Goal: Task Accomplishment & Management: Manage account settings

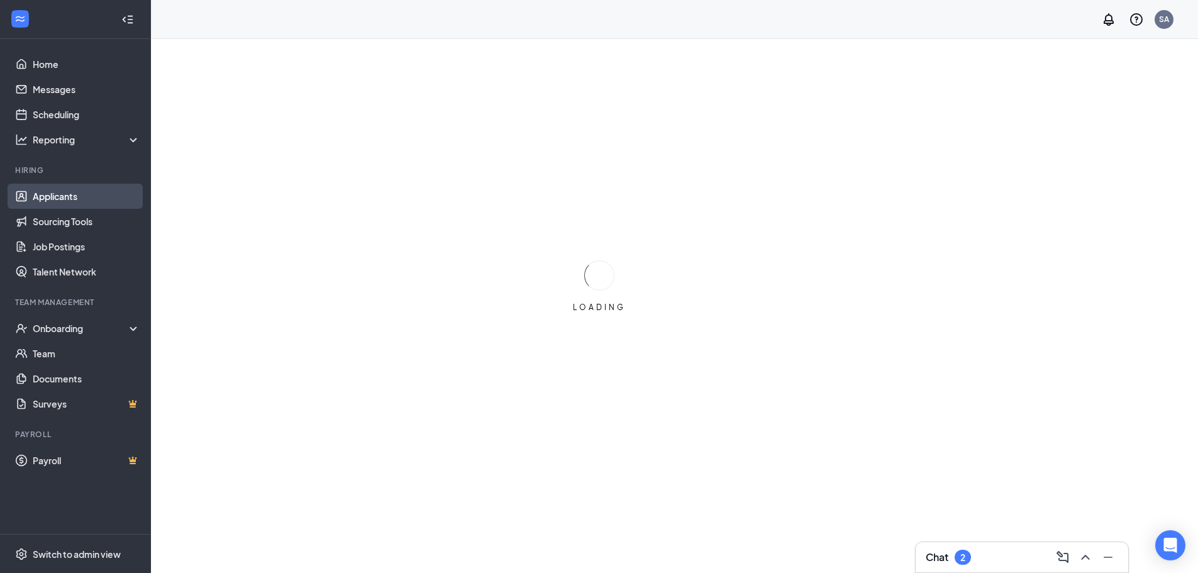
click at [65, 192] on link "Applicants" at bounding box center [87, 196] width 108 height 25
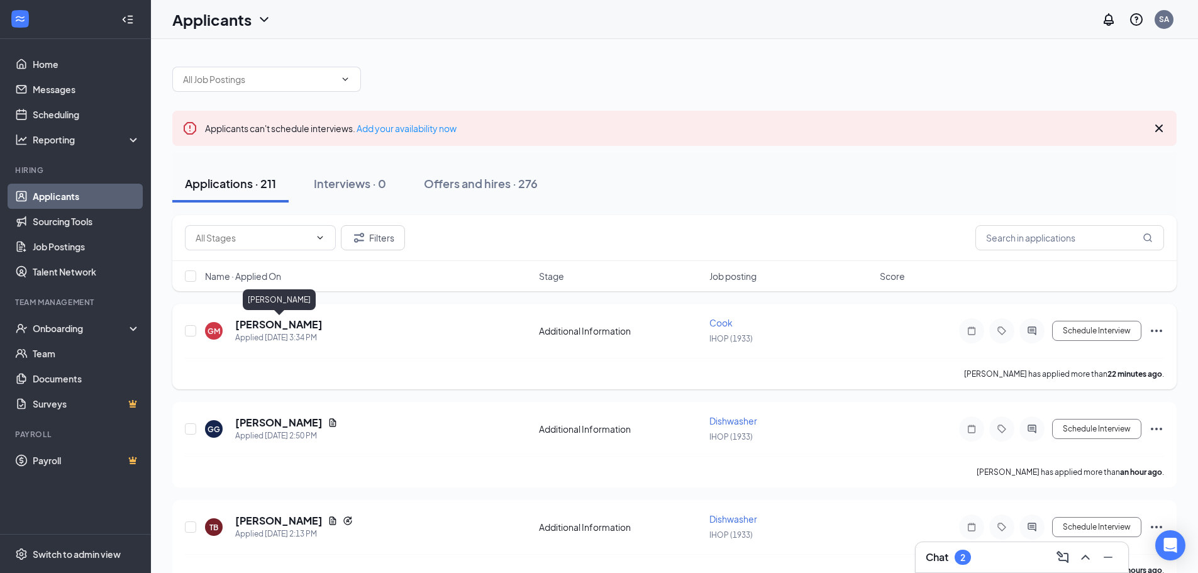
click at [260, 329] on h5 "[PERSON_NAME]" at bounding box center [278, 325] width 87 height 14
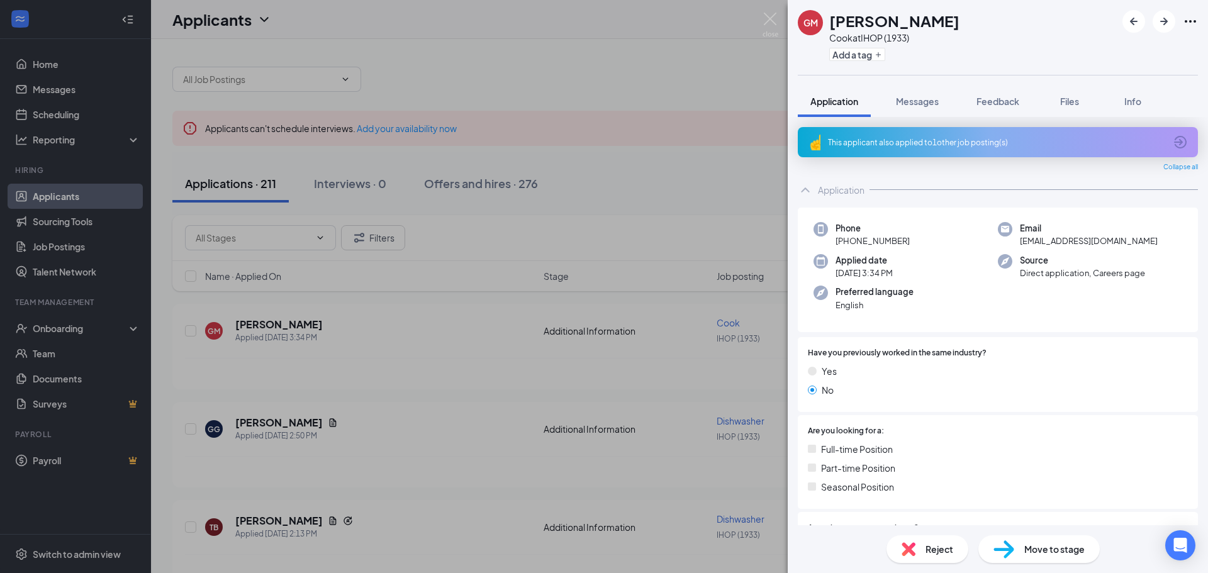
click at [849, 97] on span "Application" at bounding box center [834, 101] width 48 height 11
click at [844, 107] on div "Application" at bounding box center [834, 101] width 48 height 13
click at [1189, 21] on icon "Ellipses" at bounding box center [1189, 21] width 11 height 3
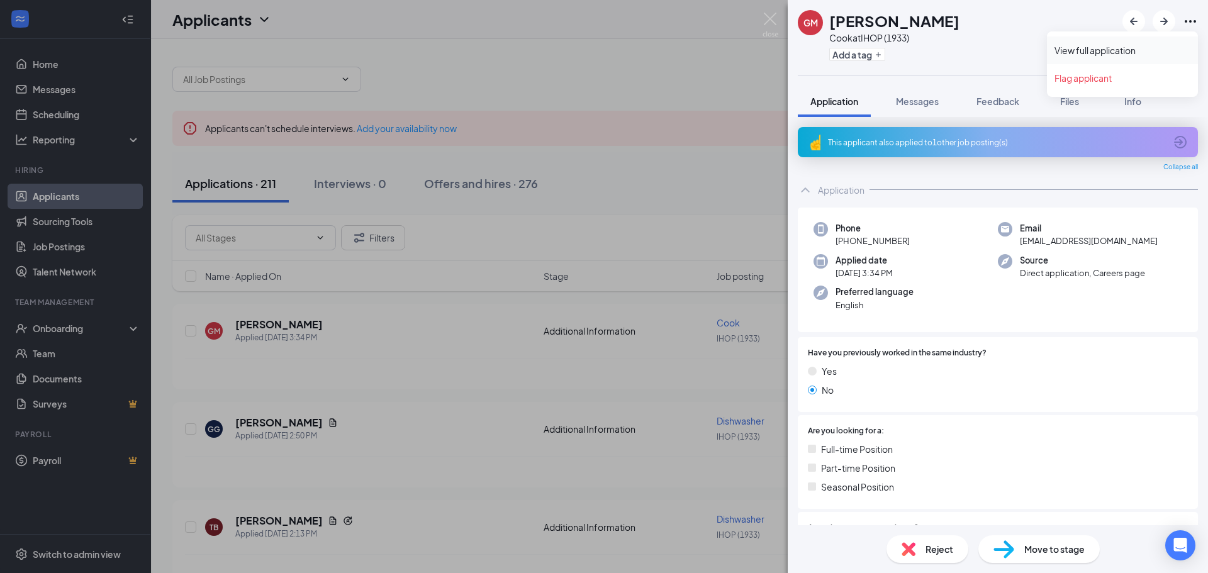
click at [1128, 49] on link "View full application" at bounding box center [1122, 50] width 136 height 13
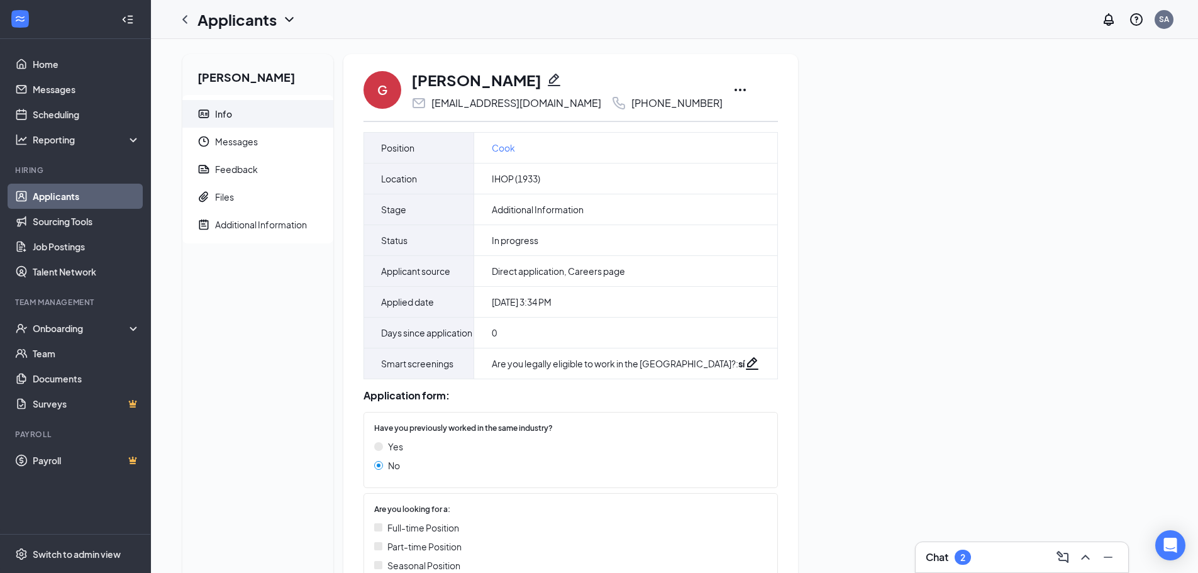
click at [210, 21] on h1 "Applicants" at bounding box center [236, 19] width 79 height 21
click at [225, 53] on link "Applicants" at bounding box center [273, 54] width 136 height 13
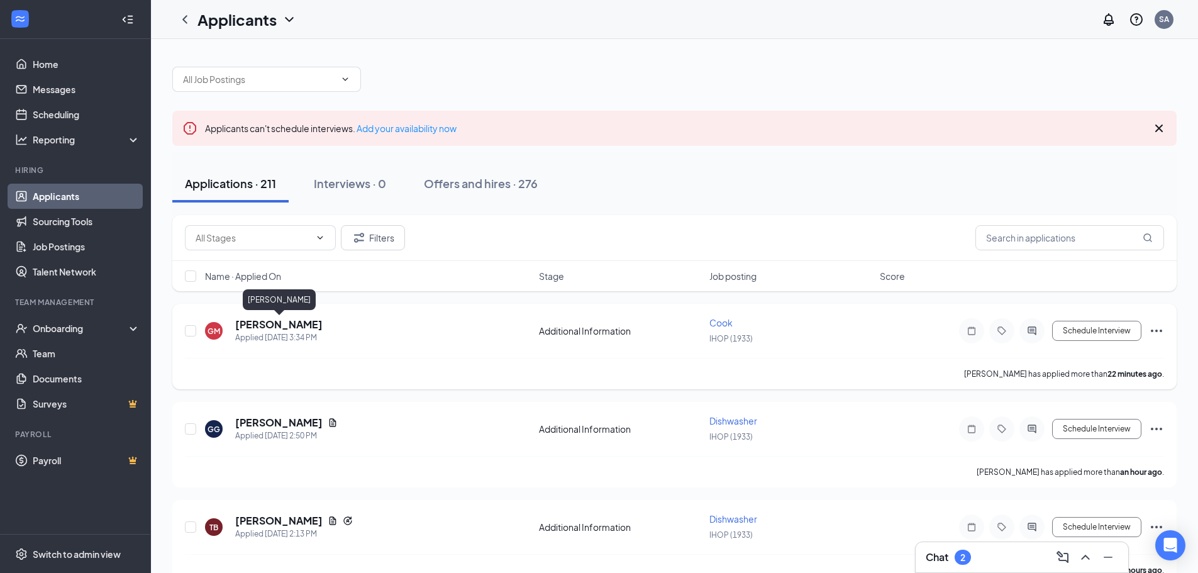
click at [298, 320] on h5 "[PERSON_NAME]" at bounding box center [278, 325] width 87 height 14
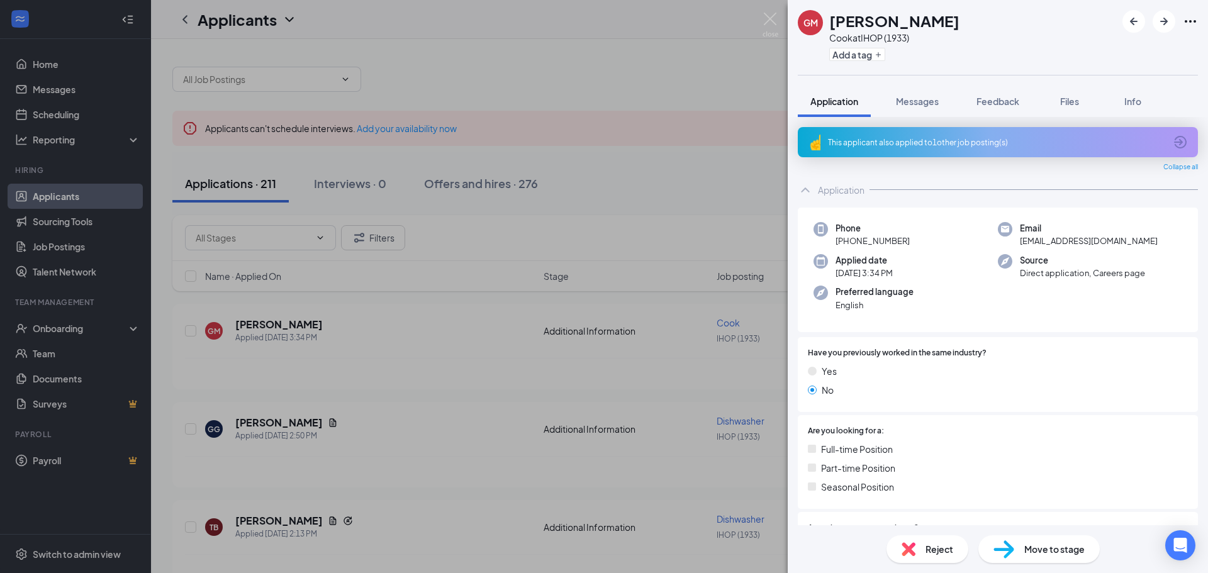
click at [298, 321] on div "GM [PERSON_NAME] at IHOP (1933) Add a tag Application Messages Feedback Files I…" at bounding box center [604, 286] width 1208 height 573
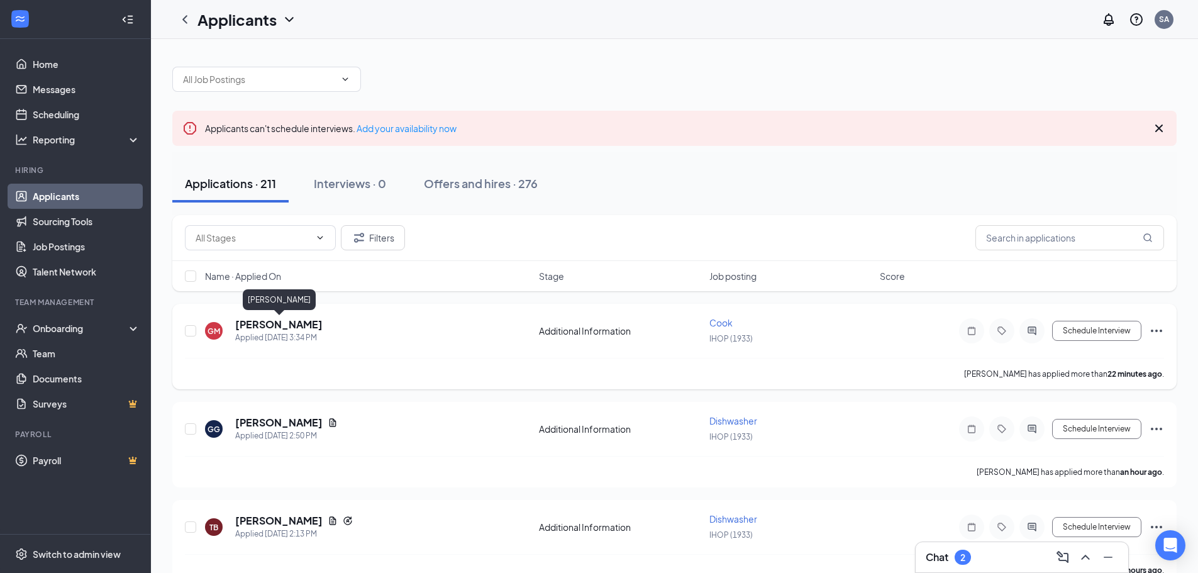
click at [302, 325] on h5 "[PERSON_NAME]" at bounding box center [278, 325] width 87 height 14
click at [302, 325] on body "Home Messages Scheduling Reporting Hiring Applicants Sourcing Tools Job Posting…" at bounding box center [599, 286] width 1198 height 573
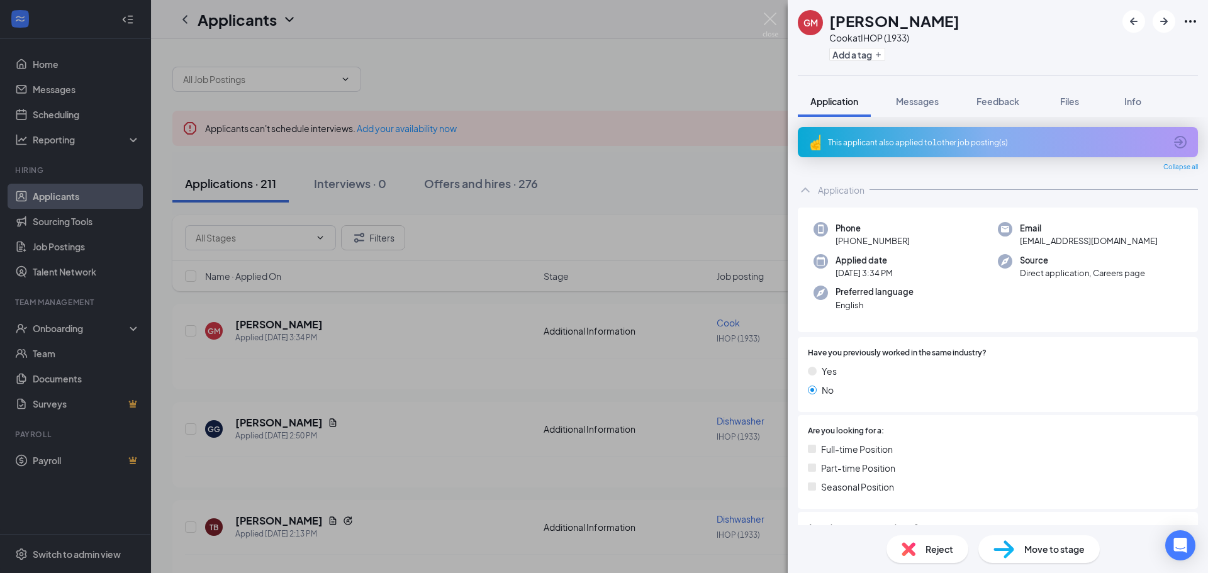
click at [61, 195] on div "GM [PERSON_NAME] at IHOP (1933) Add a tag Application Messages Feedback Files I…" at bounding box center [604, 286] width 1208 height 573
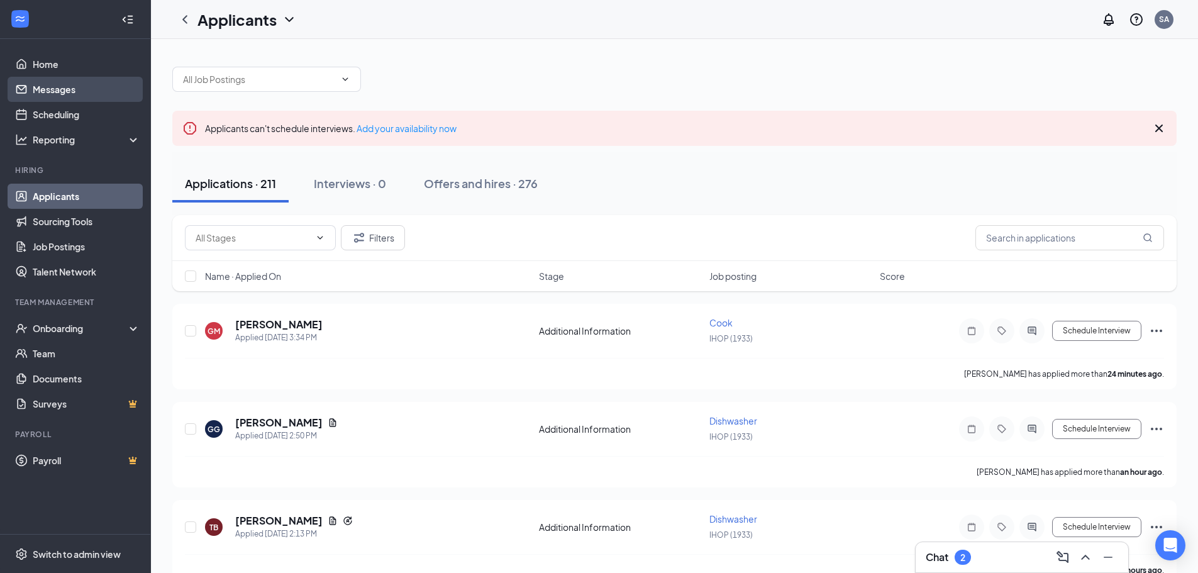
click at [50, 87] on link "Messages" at bounding box center [87, 89] width 108 height 25
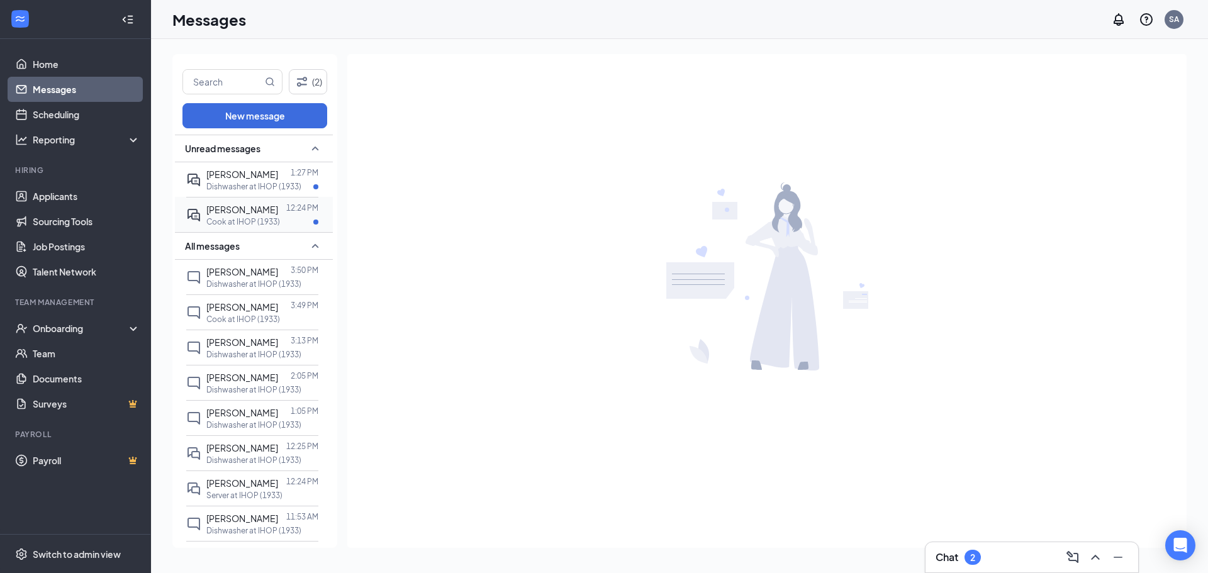
click at [248, 220] on p "Cook at IHOP (1933)" at bounding box center [243, 221] width 74 height 11
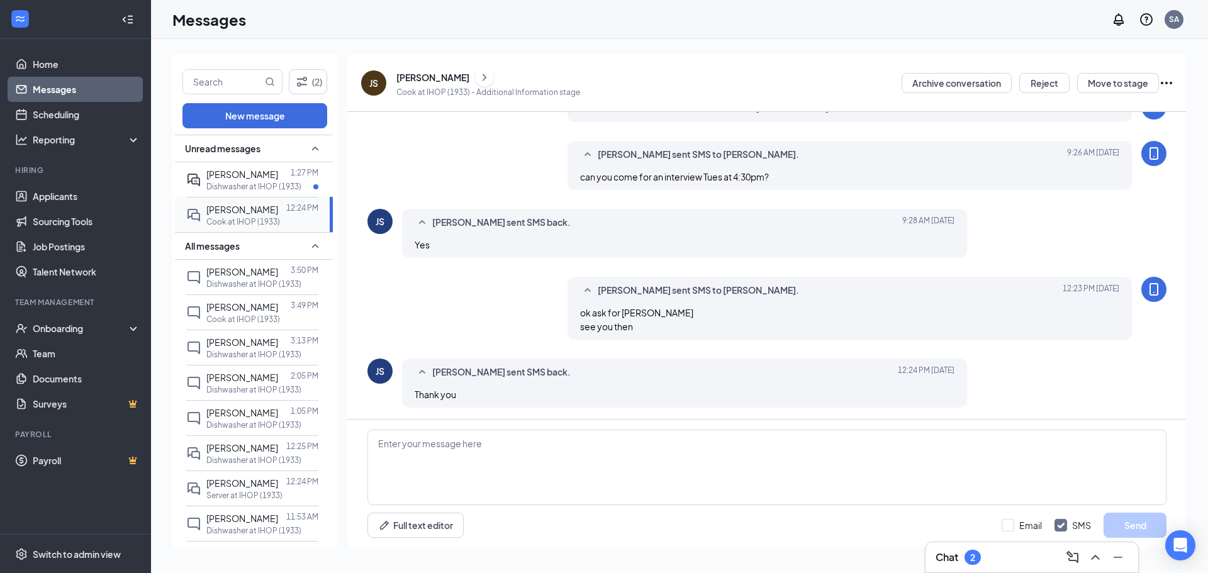
scroll to position [309, 0]
